Goal: Check status: Check status

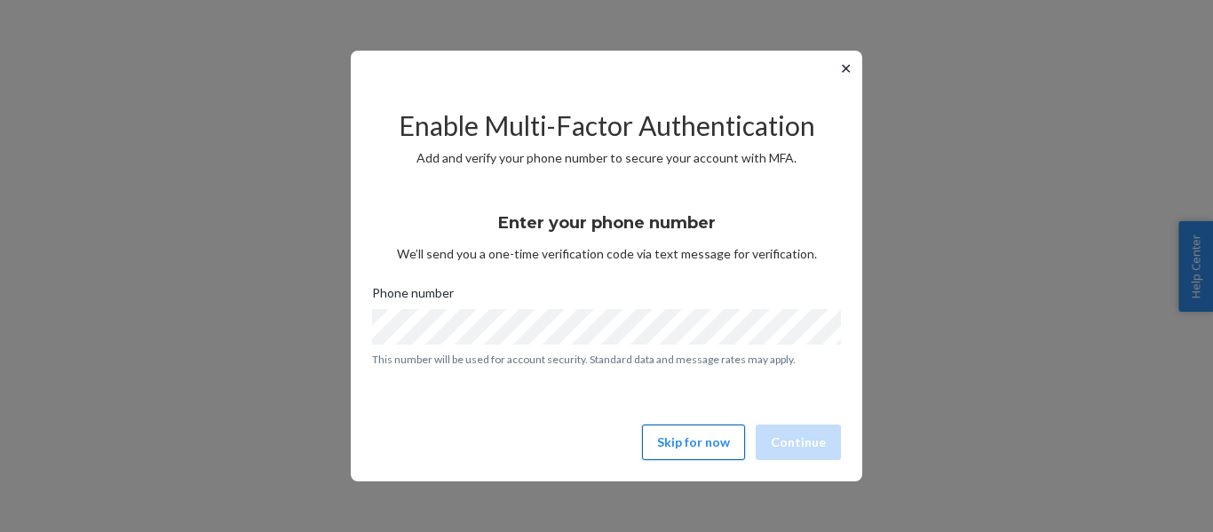
click at [676, 434] on button "Skip for now" at bounding box center [693, 442] width 103 height 36
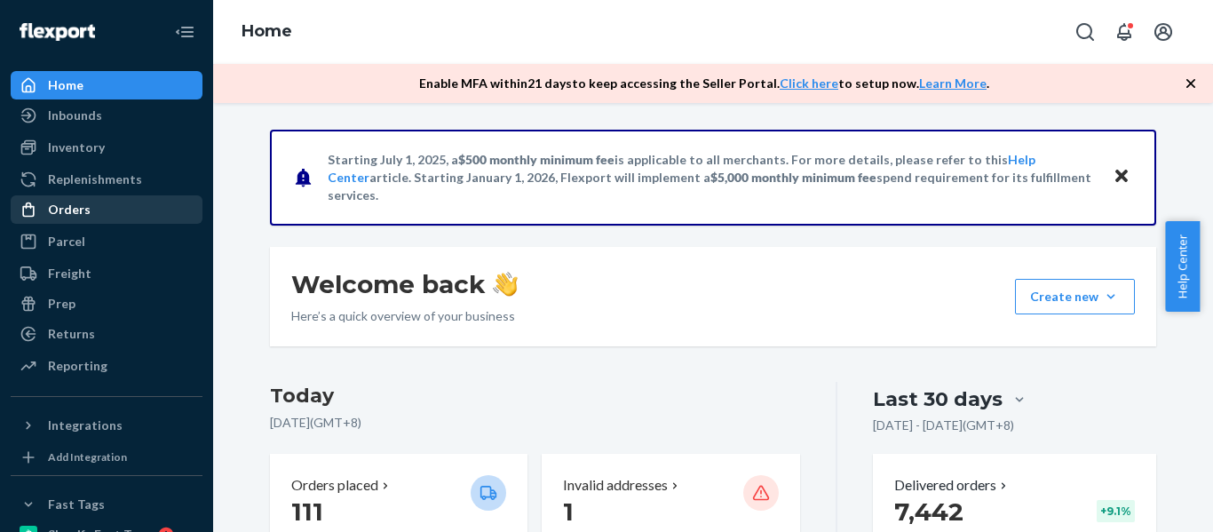
drag, startPoint x: 54, startPoint y: 210, endPoint x: 64, endPoint y: 212, distance: 9.9
click at [54, 210] on div "Orders" at bounding box center [69, 210] width 43 height 18
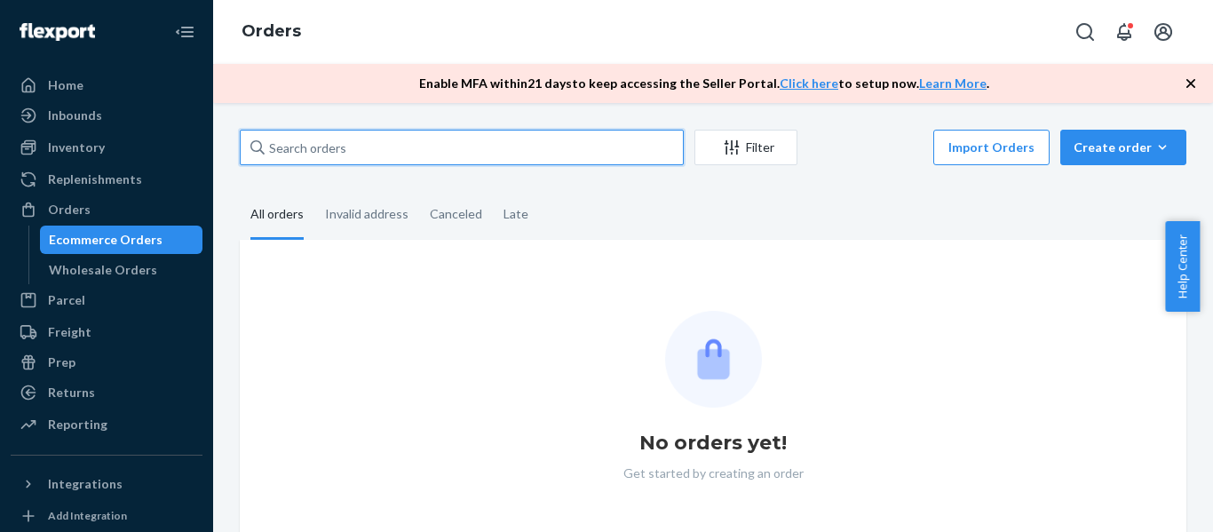
click at [335, 152] on input "text" at bounding box center [462, 148] width 444 height 36
paste input "#711385"
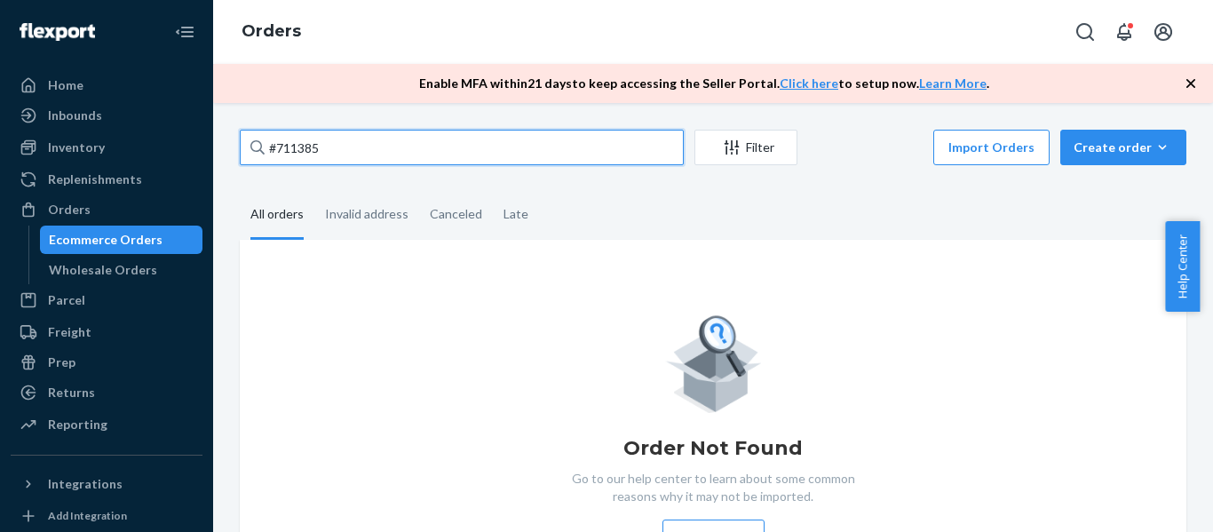
click at [368, 148] on input "#711385" at bounding box center [462, 148] width 444 height 36
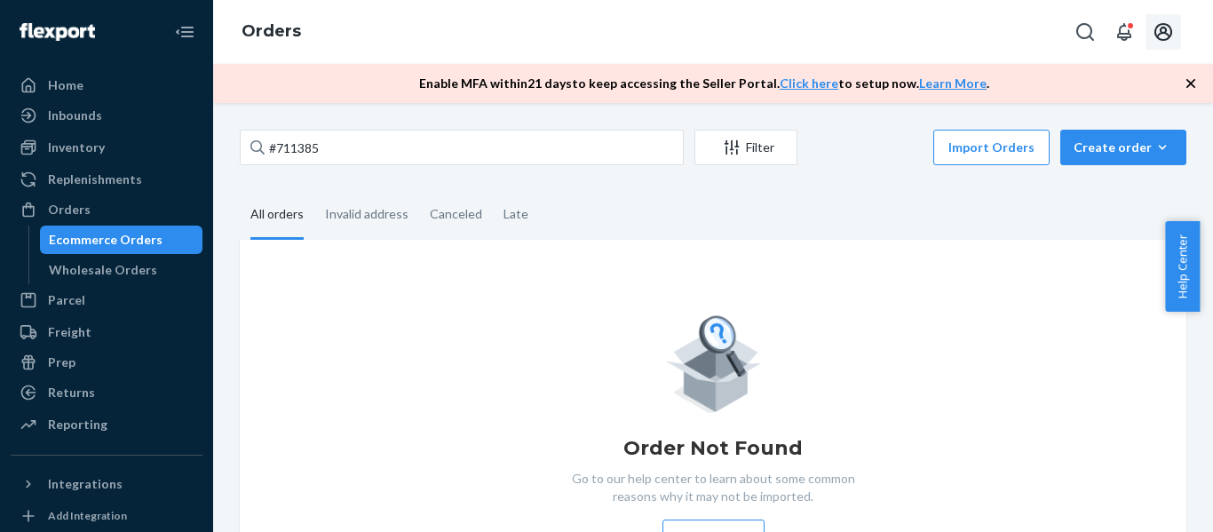
click at [1154, 32] on icon "Open account menu" at bounding box center [1163, 31] width 21 height 21
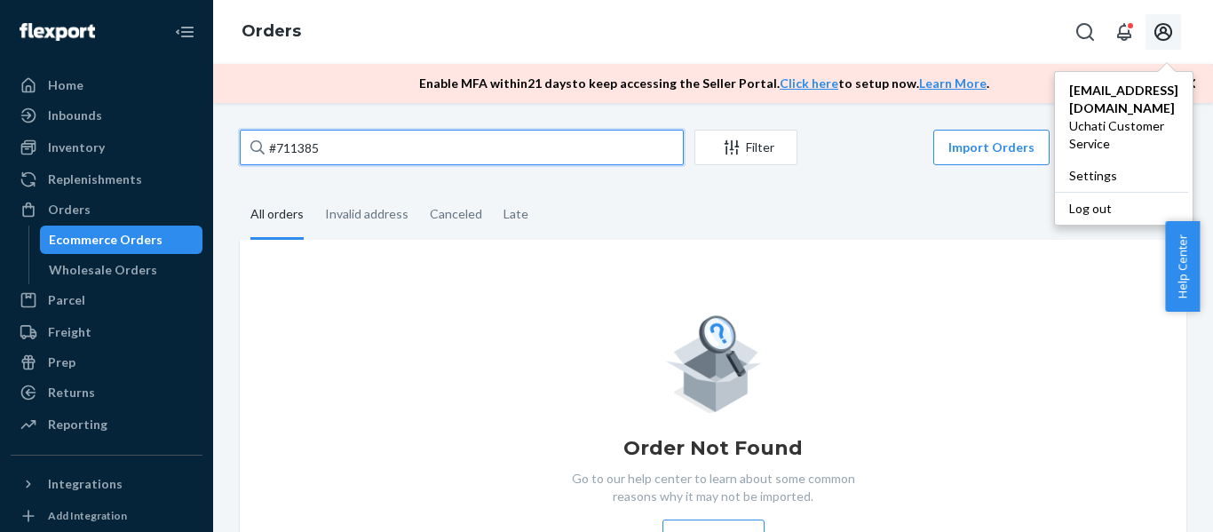
click at [386, 156] on input "#711385" at bounding box center [462, 148] width 444 height 36
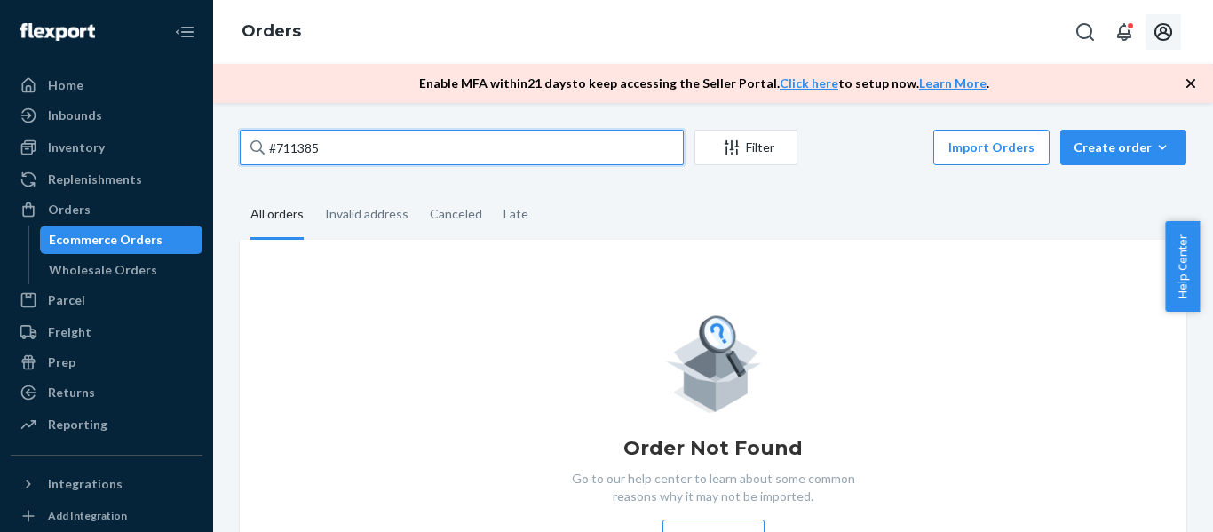
click at [386, 156] on input "#711385" at bounding box center [462, 148] width 444 height 36
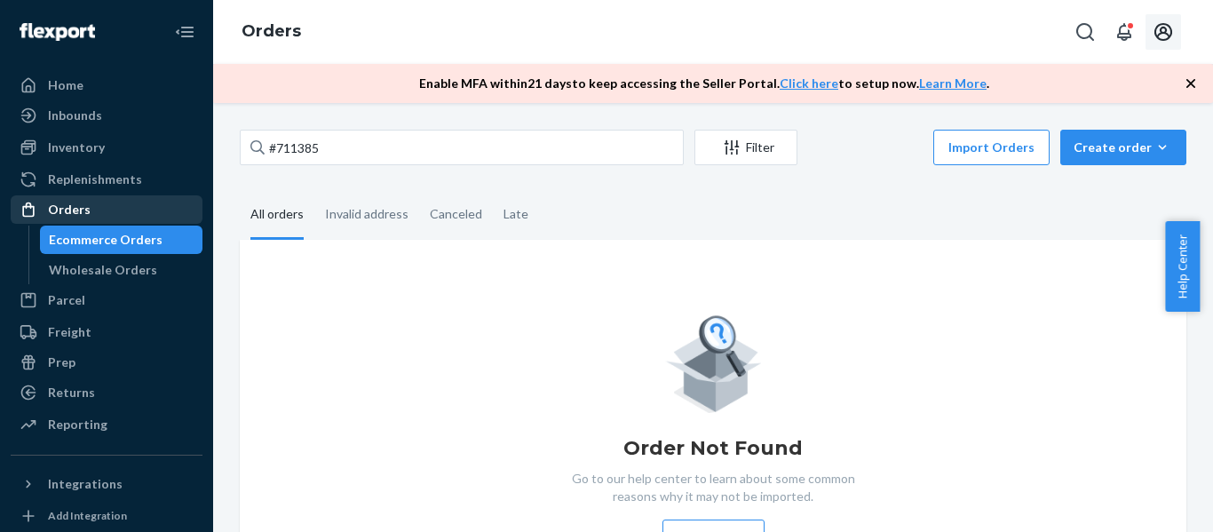
click at [59, 211] on div "Orders" at bounding box center [69, 210] width 43 height 18
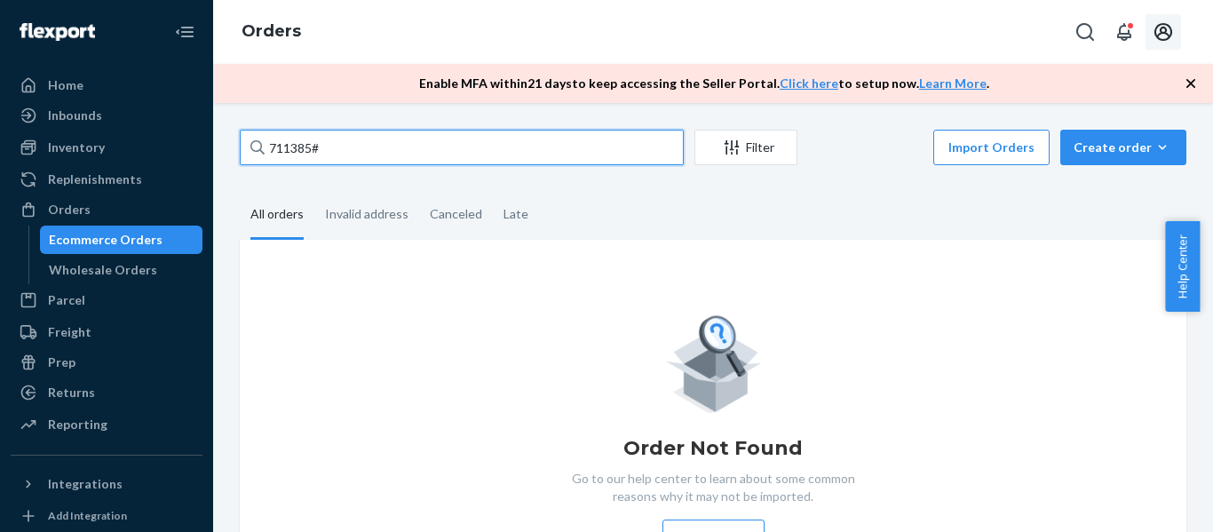
drag, startPoint x: 374, startPoint y: 142, endPoint x: 259, endPoint y: 145, distance: 114.6
click at [259, 145] on div "711385#" at bounding box center [462, 148] width 444 height 36
paste input "#711385"
type input "#711385"
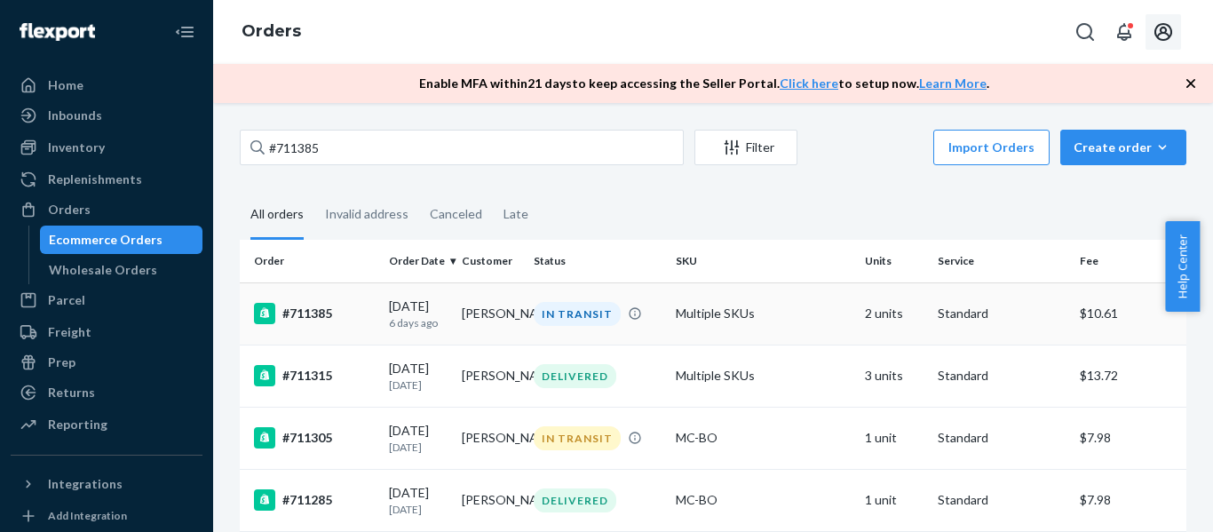
click at [300, 312] on div "#711385" at bounding box center [314, 313] width 121 height 21
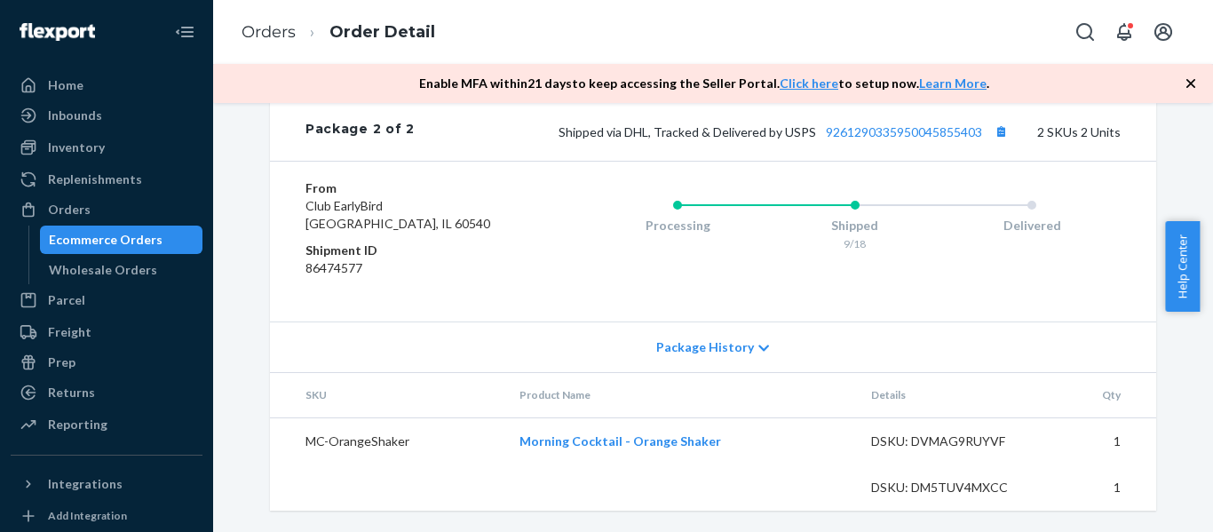
scroll to position [1186, 0]
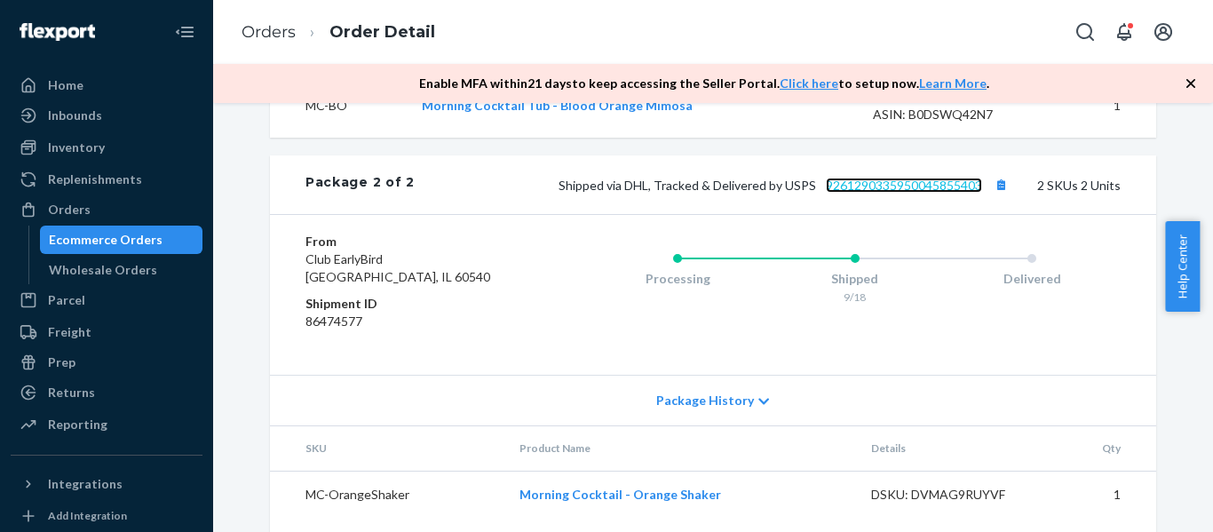
click at [932, 193] on link "9261290335950045855403" at bounding box center [904, 185] width 156 height 15
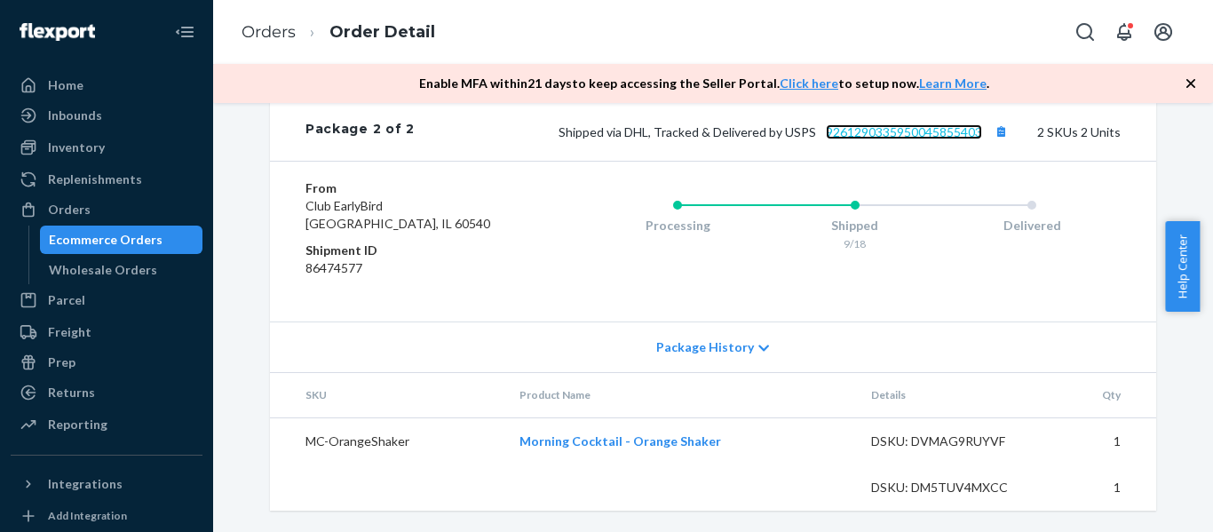
scroll to position [1098, 0]
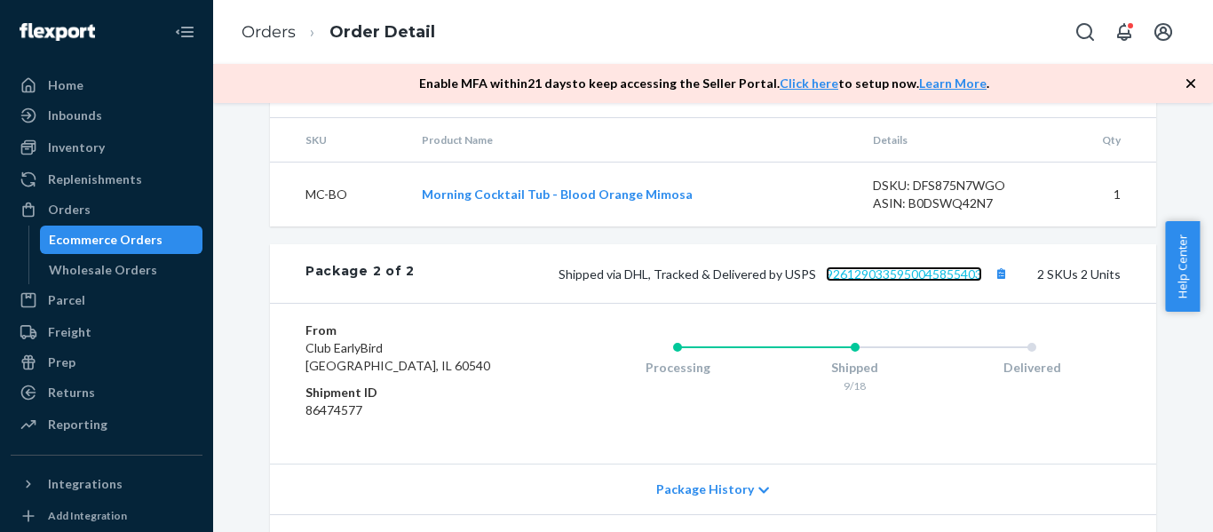
click at [934, 281] on link "9261290335950045855403" at bounding box center [904, 273] width 156 height 15
drag, startPoint x: 986, startPoint y: 313, endPoint x: 856, endPoint y: 313, distance: 129.7
click at [856, 281] on span "Shipped via DHL, Tracked & Delivered by USPS 9261290335950045855403" at bounding box center [786, 273] width 454 height 15
drag, startPoint x: 817, startPoint y: 320, endPoint x: 979, endPoint y: 318, distance: 162.5
click at [979, 285] on div "Shipped via DHL, Tracked & Delivered by USPS 9261290335950045855403 2 SKUs 2 Un…" at bounding box center [768, 273] width 706 height 23
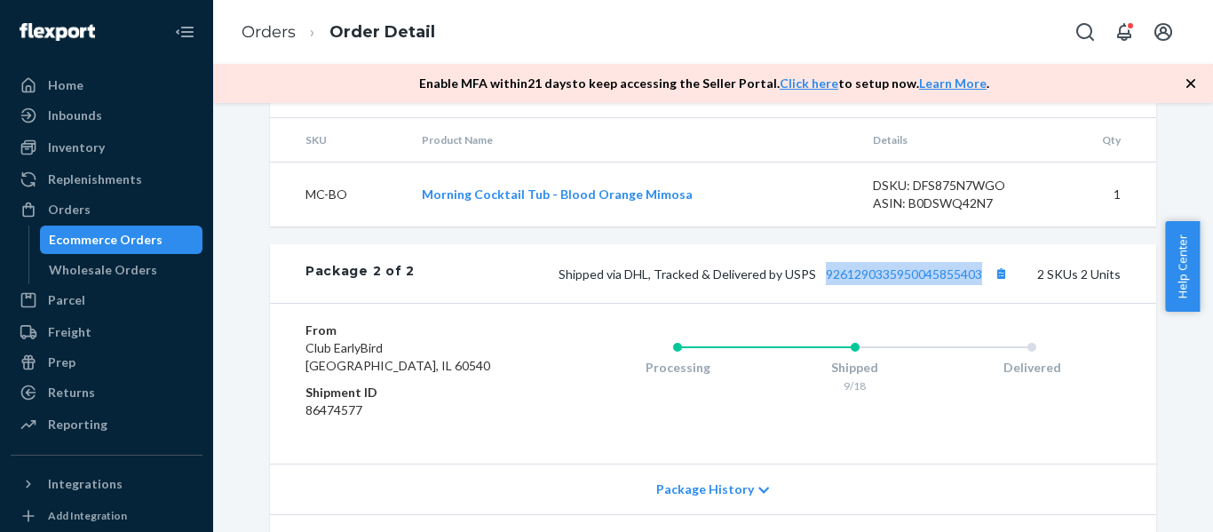
copy link "9261290335950045855403"
click at [62, 208] on div "Orders" at bounding box center [69, 210] width 43 height 18
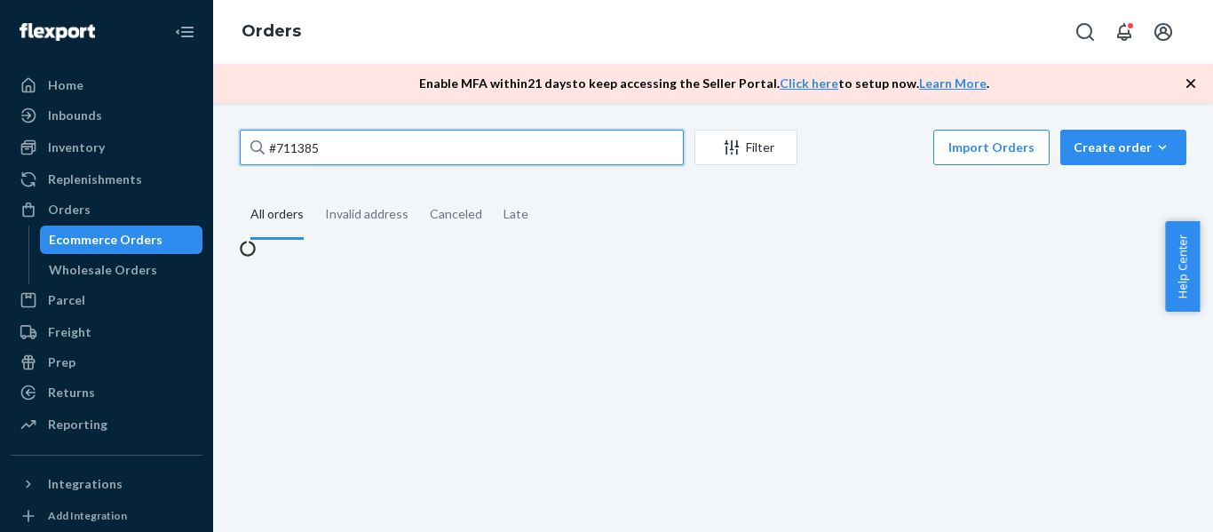
drag, startPoint x: 347, startPoint y: 147, endPoint x: 210, endPoint y: 131, distance: 138.5
click at [210, 131] on div "Home Inbounds Shipping Plans Problems Inventory Products Branded Packaging Repl…" at bounding box center [606, 266] width 1213 height 532
paste input "2417"
type input "#712417"
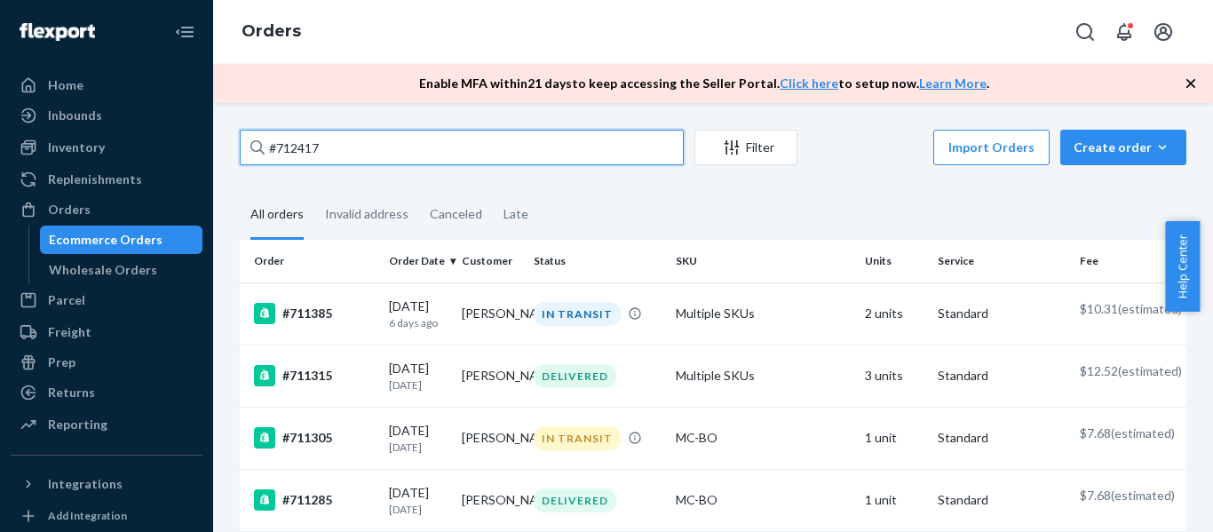
drag, startPoint x: 297, startPoint y: 151, endPoint x: 251, endPoint y: 150, distance: 45.3
click at [251, 150] on div "#712417" at bounding box center [462, 148] width 444 height 36
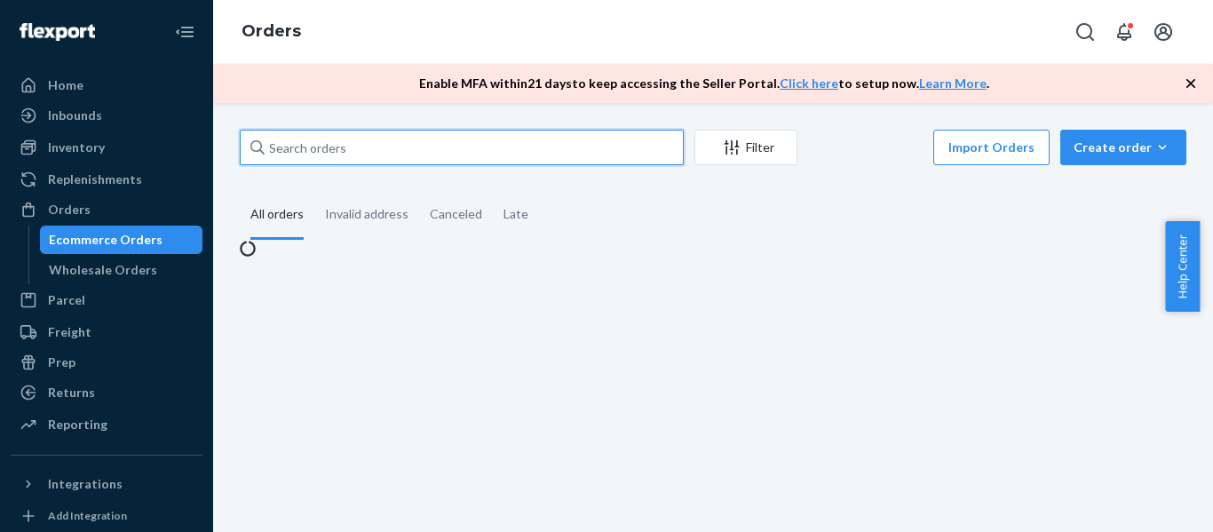
paste input "#712417"
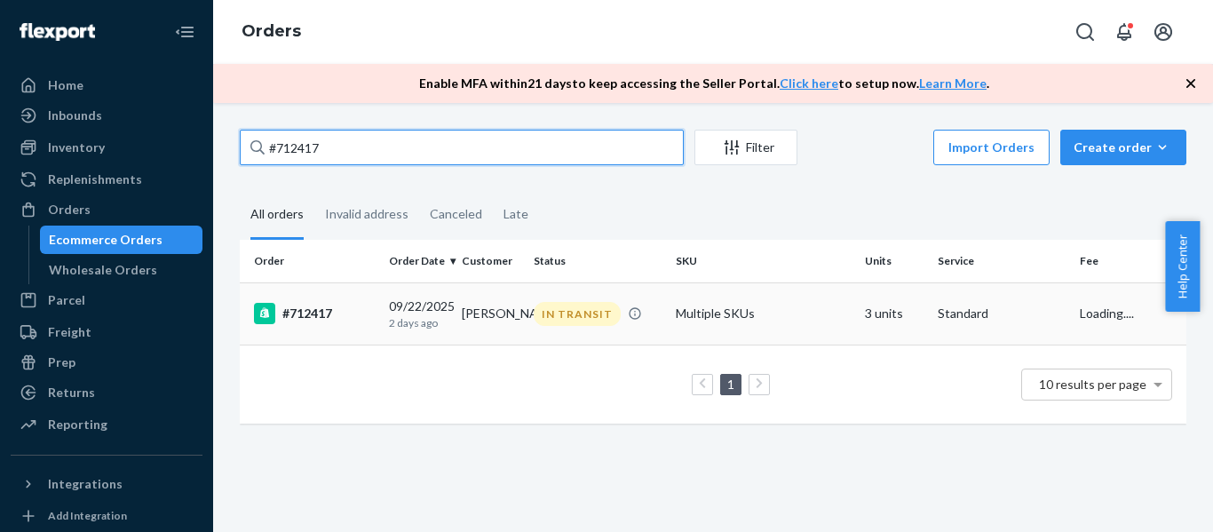
type input "#712417"
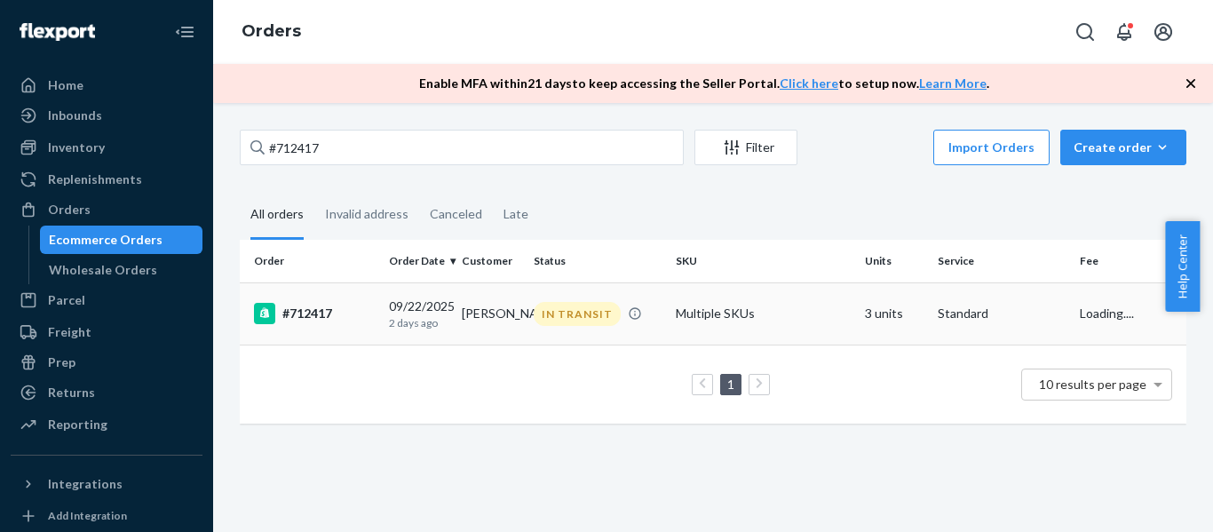
click at [294, 311] on div "#712417" at bounding box center [314, 313] width 121 height 21
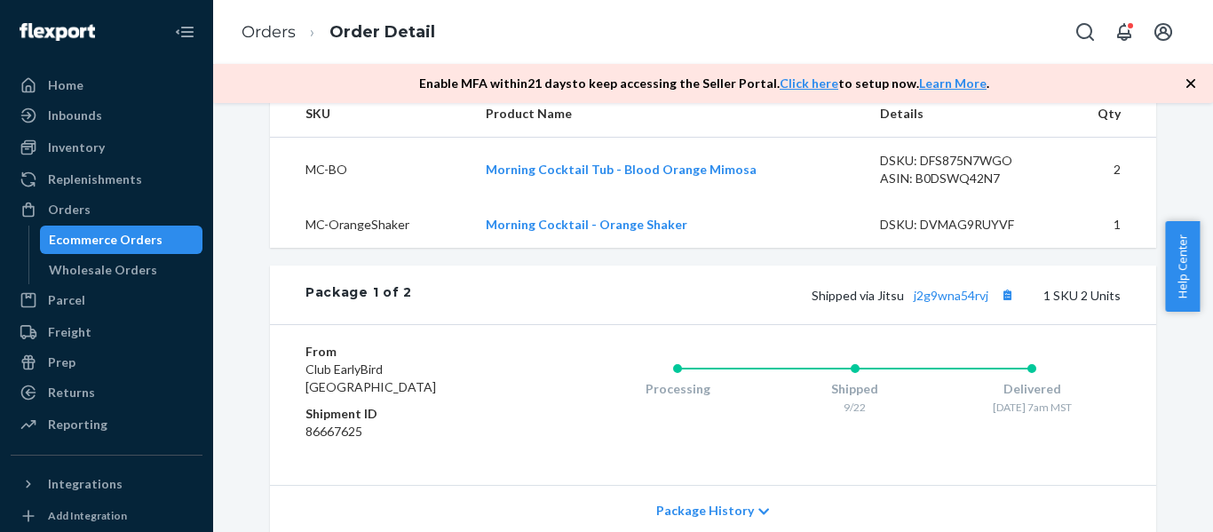
scroll to position [636, 0]
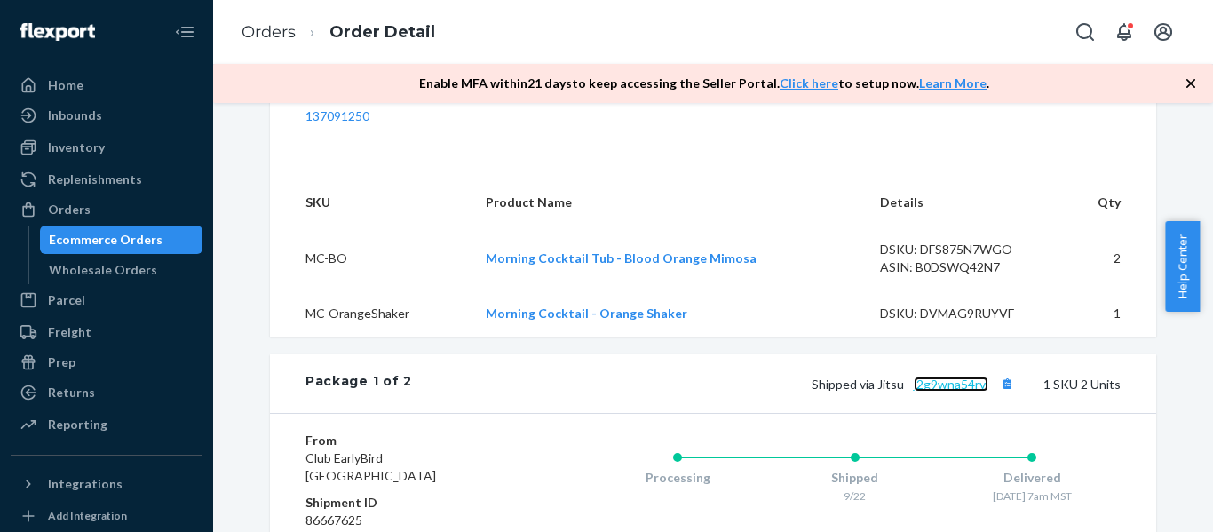
click at [944, 377] on link "j2g9wna54rvj" at bounding box center [951, 384] width 75 height 15
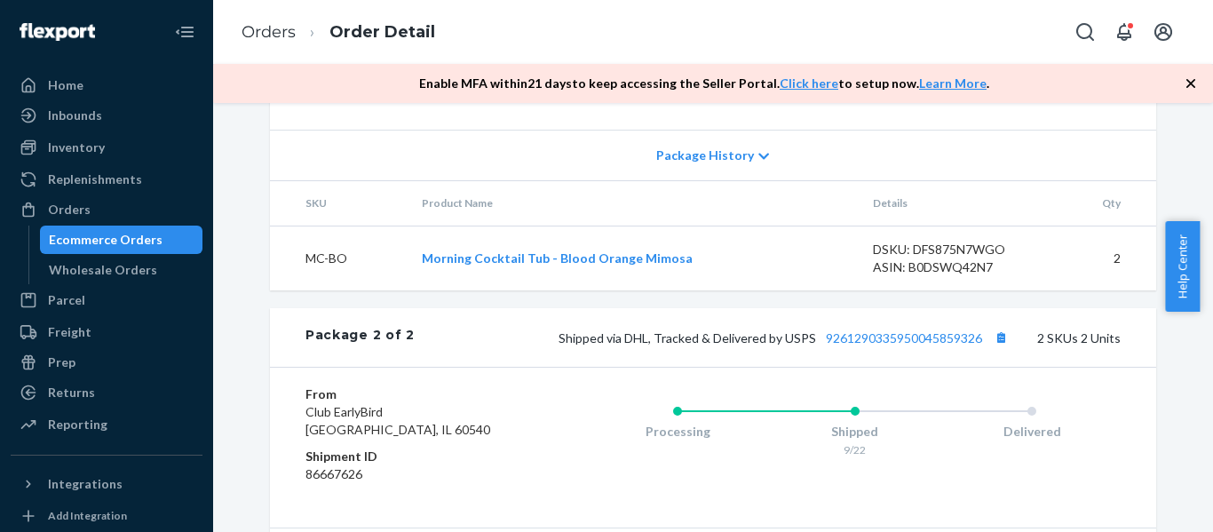
scroll to position [1257, 0]
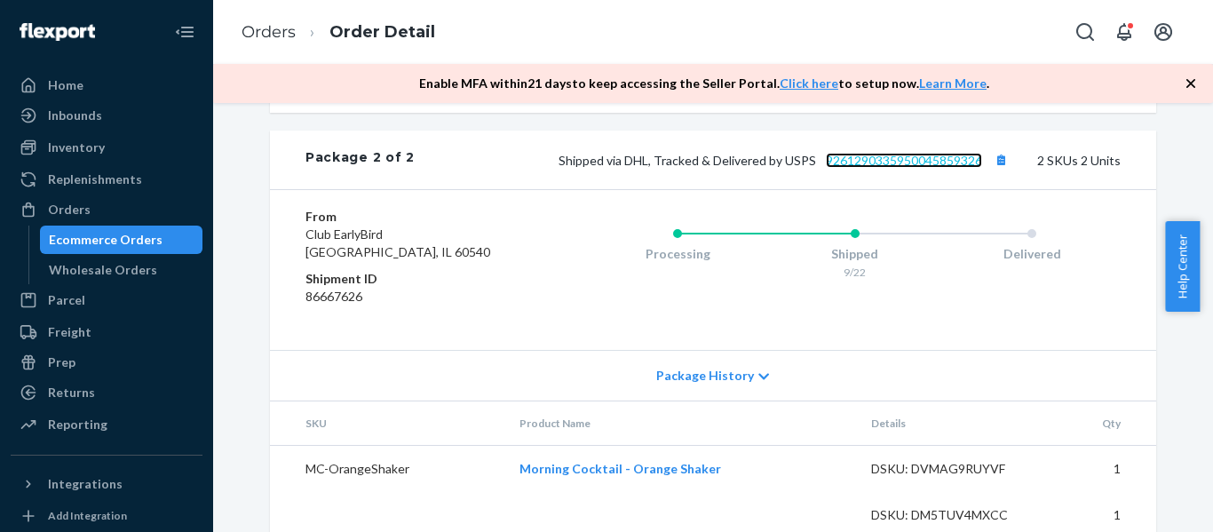
click at [924, 153] on link "9261290335950045859326" at bounding box center [904, 160] width 156 height 15
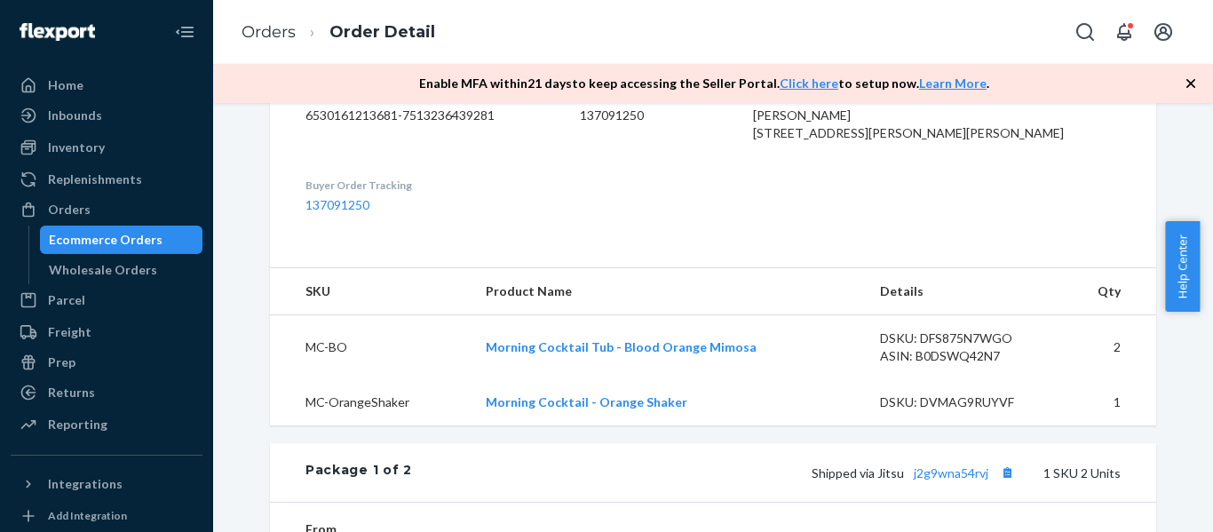
scroll to position [281, 0]
